Goal: Navigation & Orientation: Find specific page/section

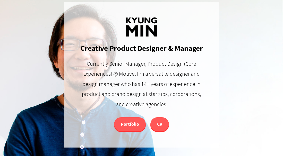
scroll to position [44, 0]
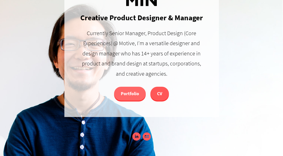
click at [128, 97] on link "Portfolio" at bounding box center [130, 94] width 32 height 14
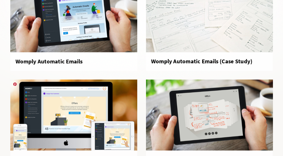
scroll to position [287, 0]
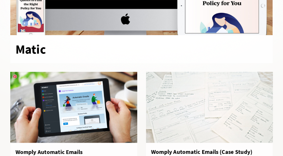
click at [91, 78] on div at bounding box center [73, 107] width 127 height 71
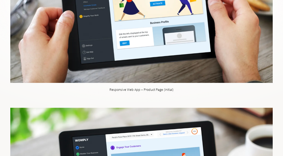
scroll to position [465, 0]
